Goal: Information Seeking & Learning: Learn about a topic

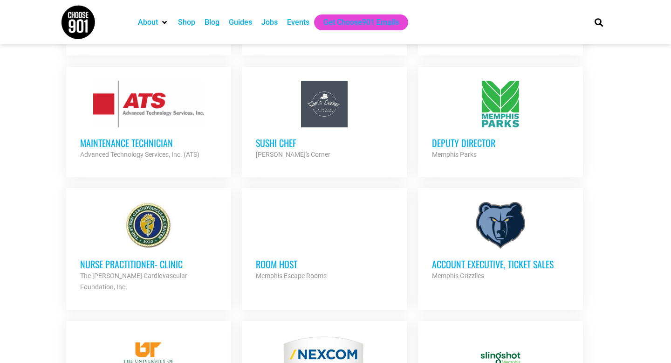
scroll to position [543, 0]
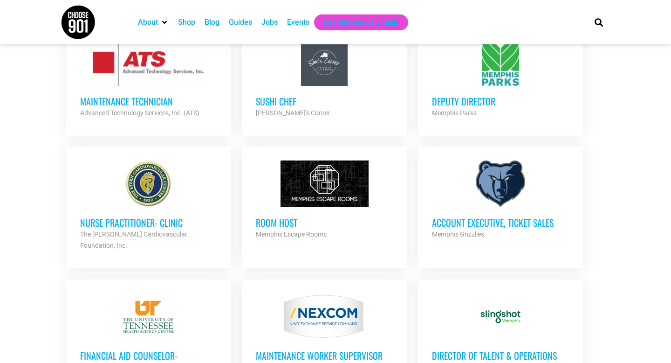
click at [474, 100] on h3 "Deputy Director" at bounding box center [500, 101] width 137 height 12
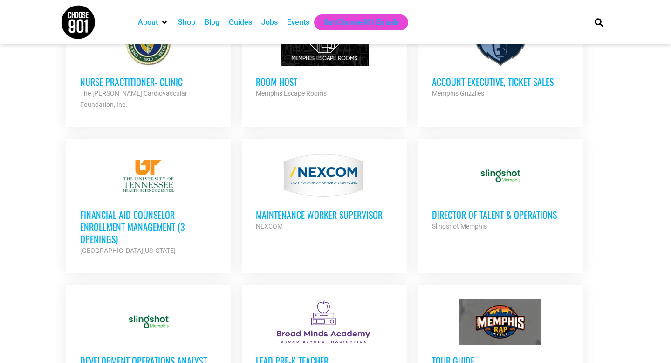
scroll to position [685, 0]
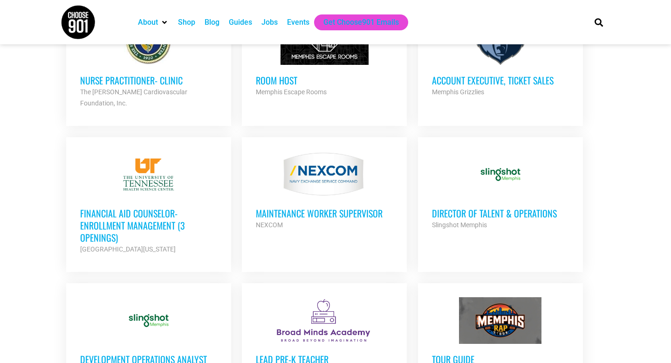
click at [472, 83] on h3 "Account Executive, Ticket Sales" at bounding box center [500, 80] width 137 height 12
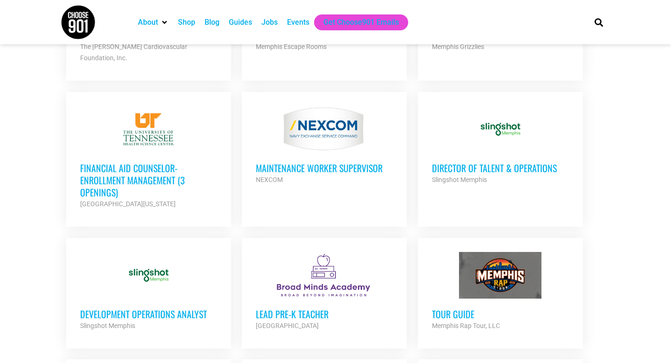
scroll to position [729, 0]
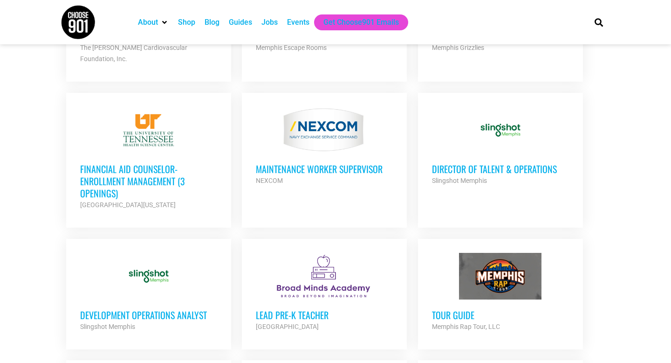
click at [509, 163] on h3 "Director of Talent & Operations" at bounding box center [500, 169] width 137 height 12
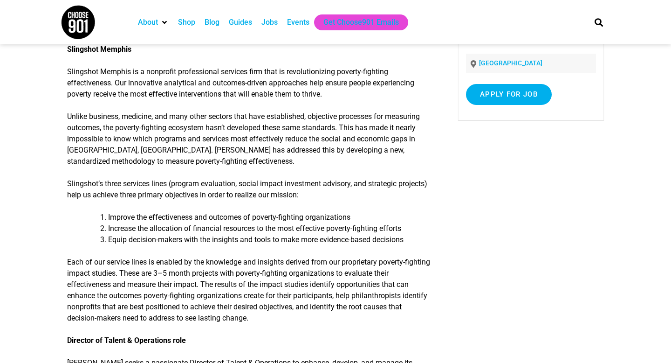
scroll to position [143, 0]
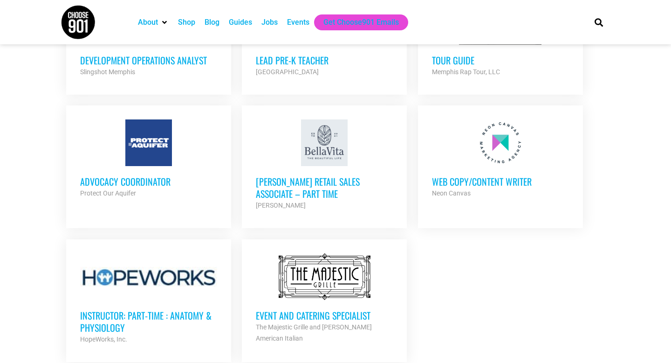
scroll to position [1058, 0]
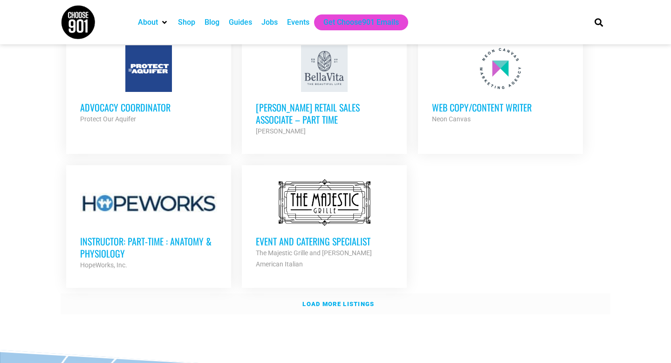
click at [326, 300] on strong "Load more listings" at bounding box center [339, 303] width 72 height 7
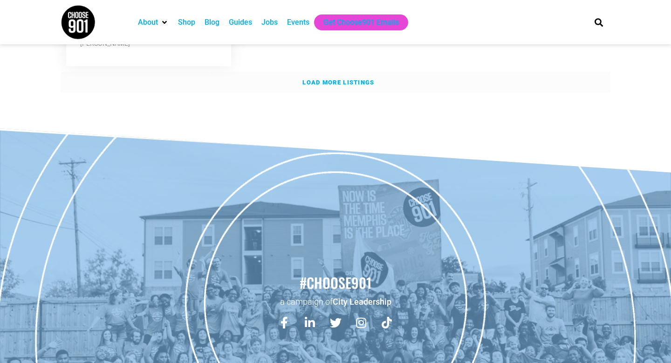
scroll to position [2203, 0]
